Goal: Information Seeking & Learning: Learn about a topic

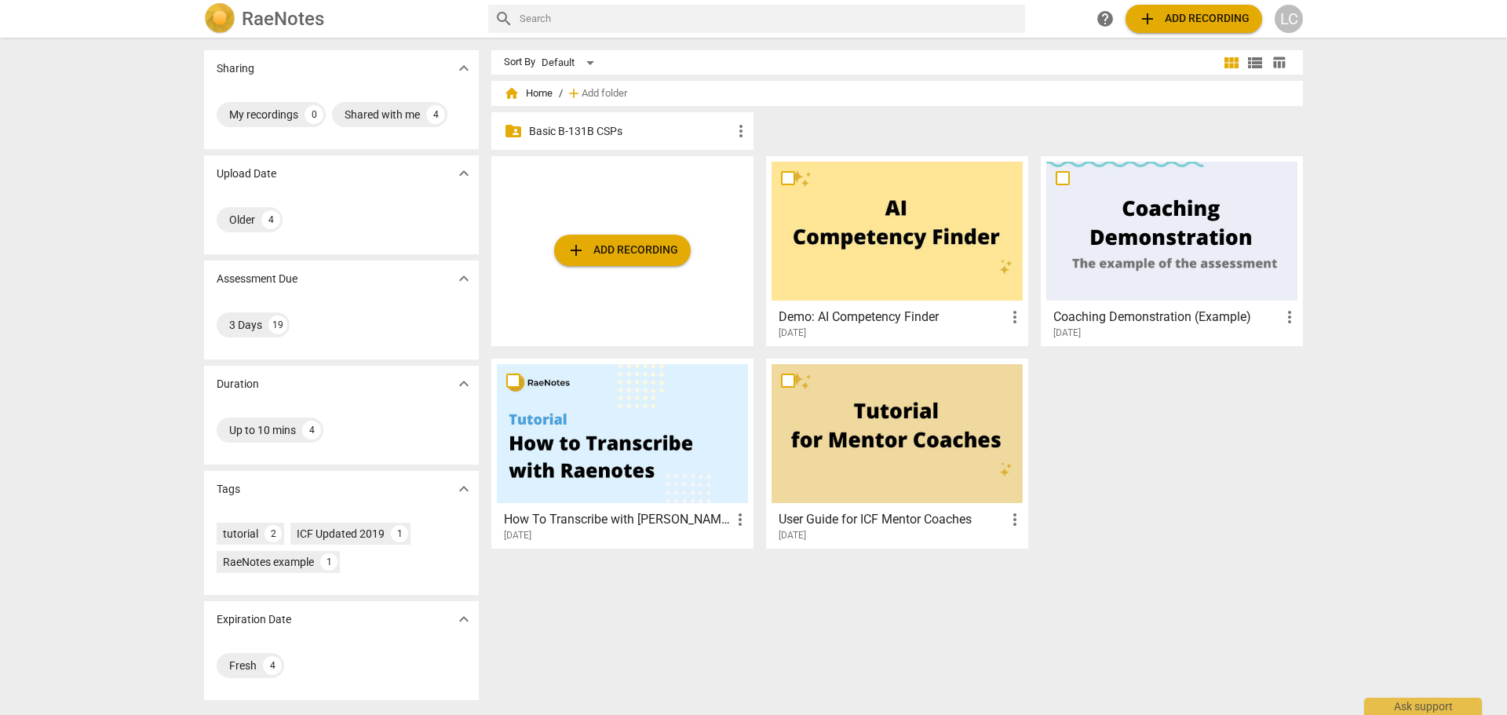
click at [740, 127] on span "more_vert" at bounding box center [740, 131] width 19 height 19
drag, startPoint x: 627, startPoint y: 126, endPoint x: 605, endPoint y: 130, distance: 22.3
click at [605, 130] on div at bounding box center [753, 357] width 1507 height 715
click at [605, 130] on p "Basic B-131B CSPs" at bounding box center [630, 131] width 202 height 16
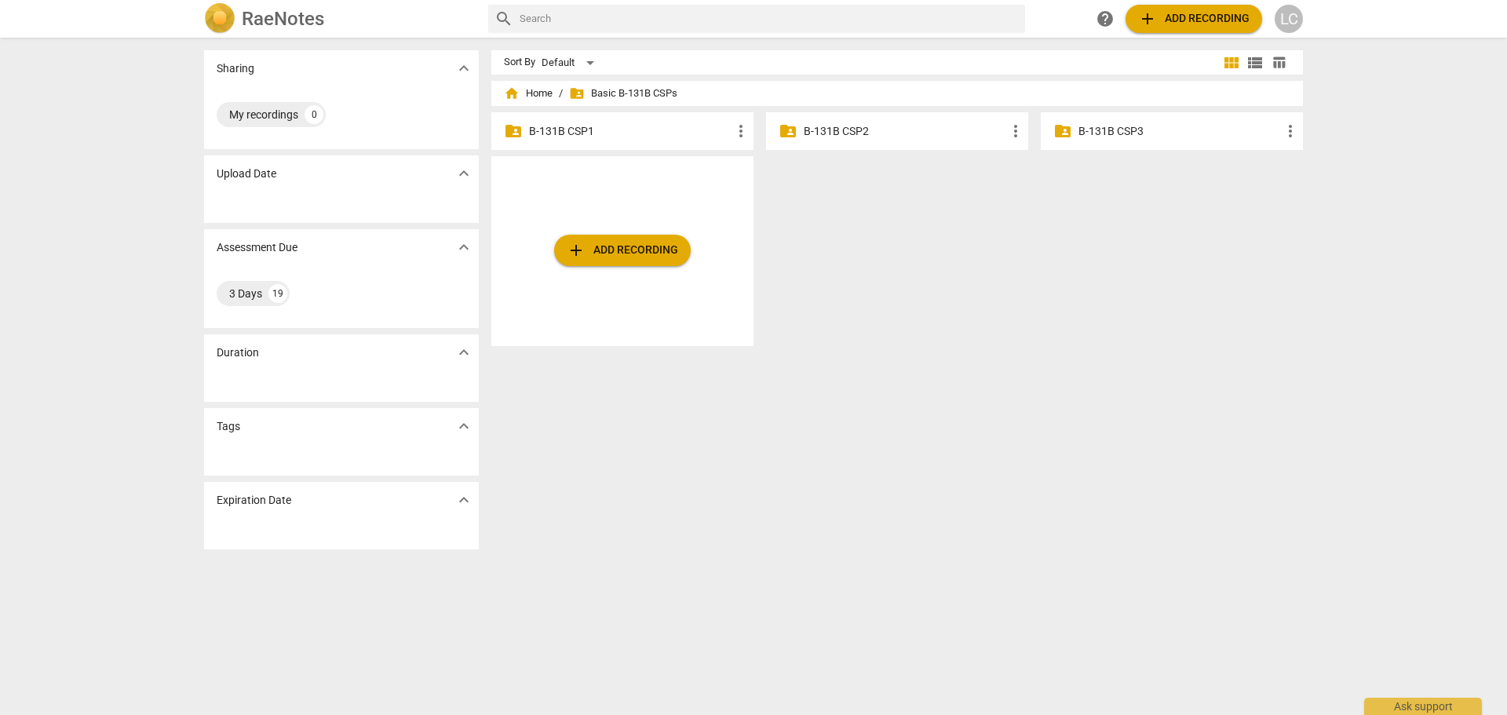
click at [556, 130] on p "B-131B CSP1" at bounding box center [630, 131] width 202 height 16
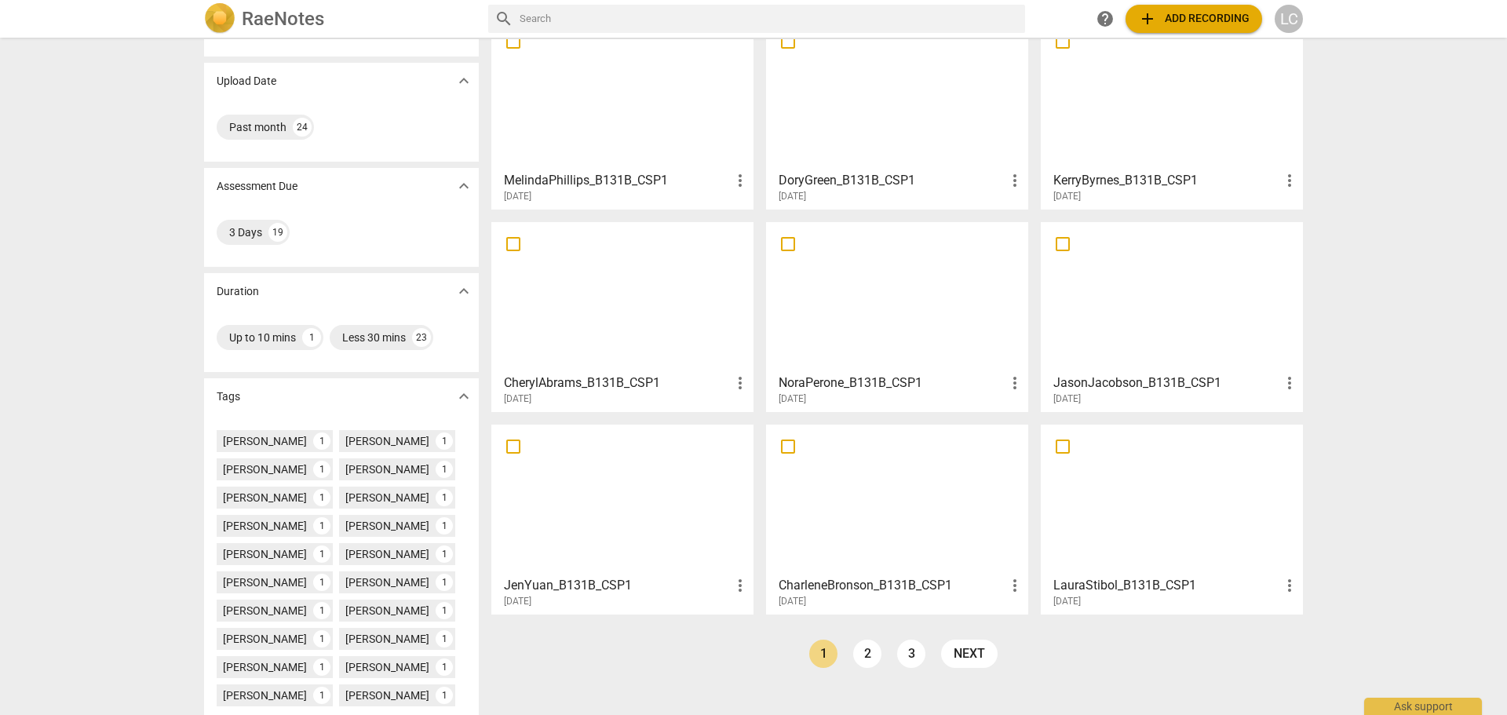
scroll to position [217, 0]
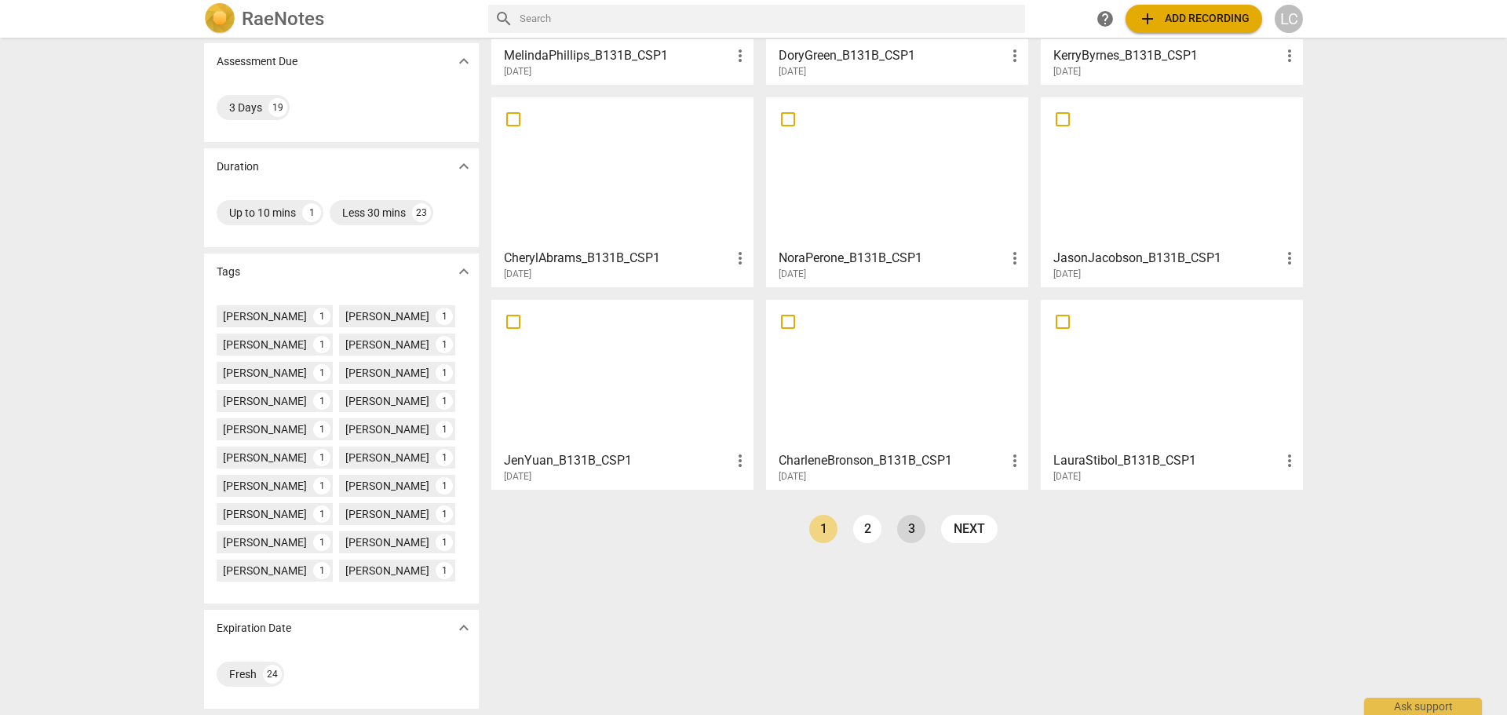
click at [908, 525] on link "3" at bounding box center [911, 529] width 28 height 28
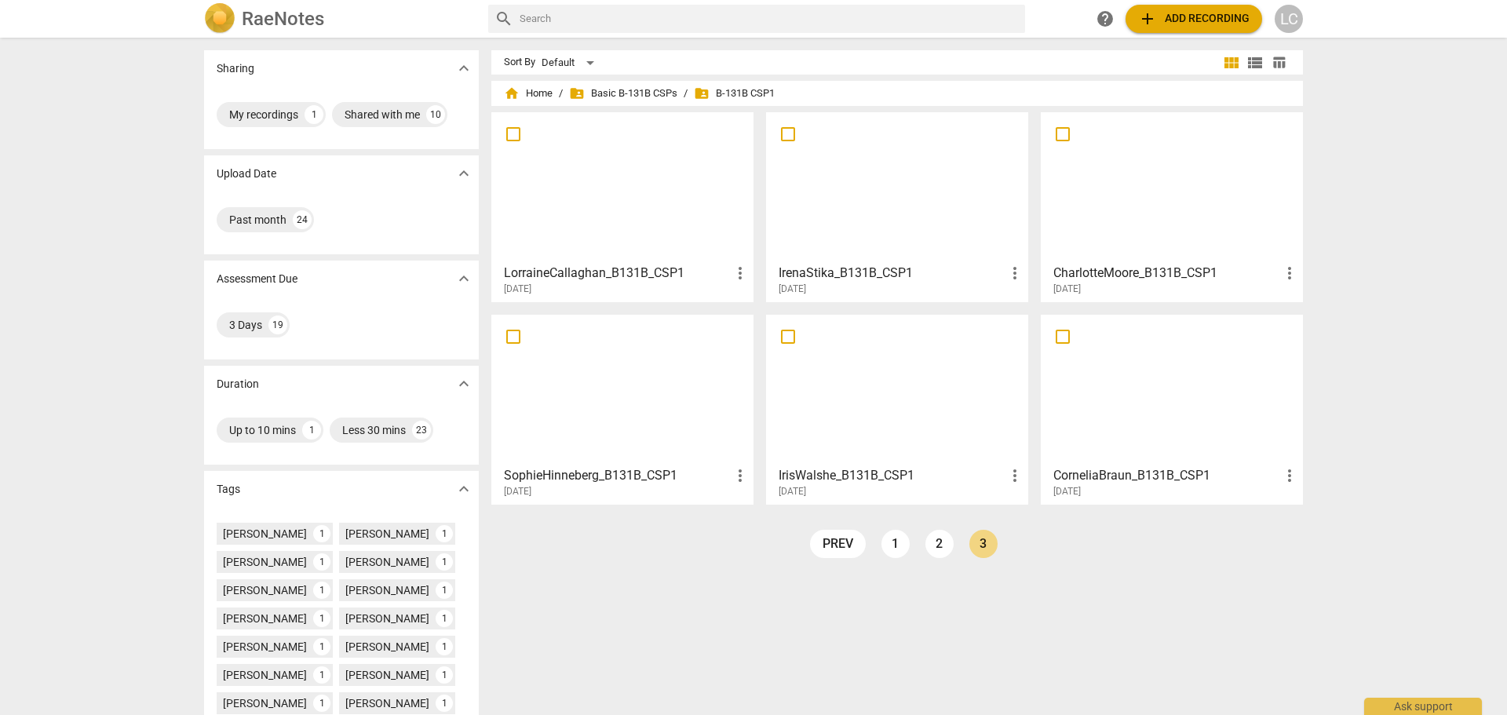
click at [585, 181] on div at bounding box center [622, 187] width 251 height 139
